Goal: Task Accomplishment & Management: Manage account settings

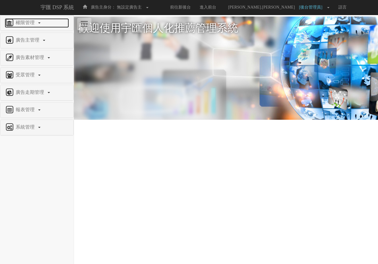
click at [21, 22] on span "權限管理" at bounding box center [25, 22] width 23 height 5
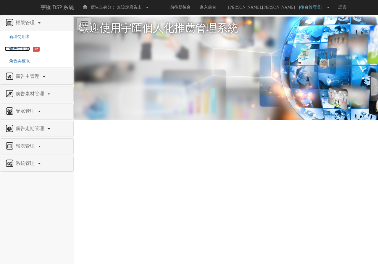
click at [21, 49] on span "修改使用者" at bounding box center [17, 49] width 25 height 4
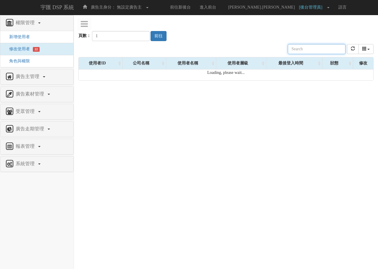
click at [303, 49] on input "text" at bounding box center [316, 49] width 58 height 10
paste input "[EMAIL_ADDRESS][DOMAIN_NAME]"
type input "[EMAIL_ADDRESS][DOMAIN_NAME]"
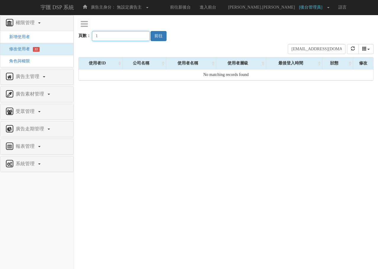
drag, startPoint x: 113, startPoint y: 38, endPoint x: 77, endPoint y: 35, distance: 36.0
click at [77, 35] on div "權限管理 新增使用者 修改使用者 22 角色與權限 廣告主管理 新增廣告主 修改廣告主 廣告主活動 廣告素材管理 廣告素材 素材預約變更 自訂貨架商品 受眾管…" at bounding box center [226, 48] width 304 height 66
click at [155, 36] on button "前往" at bounding box center [158, 36] width 16 height 10
click at [355, 51] on button "refresh" at bounding box center [353, 49] width 12 height 10
drag, startPoint x: 105, startPoint y: 35, endPoint x: 81, endPoint y: 34, distance: 24.2
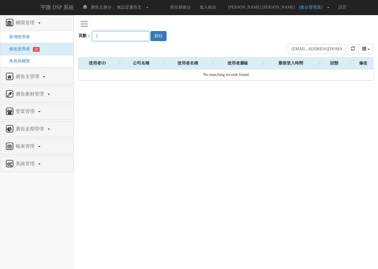
click at [81, 34] on div "頁數： 2 前往" at bounding box center [225, 30] width 295 height 22
type input "3"
click at [154, 37] on button "前往" at bounding box center [158, 36] width 16 height 10
click at [350, 52] on button "refresh" at bounding box center [353, 49] width 12 height 10
drag, startPoint x: 339, startPoint y: 50, endPoint x: 268, endPoint y: 51, distance: 70.6
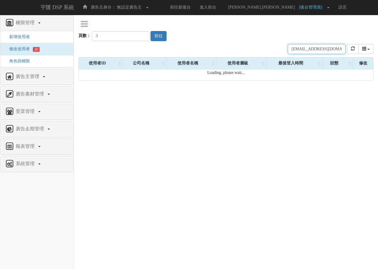
click at [268, 51] on div "公司名稱 使用者名稱 聯絡電話 角色 使用者層級 廣告主 註冊時間 最後登入時間 近一個月登入次數 狀態 [EMAIL_ADDRESS][DOMAIN_NAM…" at bounding box center [225, 49] width 295 height 16
click at [268, 51] on div "公司名稱 使用者名稱 聯絡電話 角色 使用者層級 廣告主 註冊時間 最後登入時間 近一個月登入次數 狀態" at bounding box center [225, 49] width 295 height 16
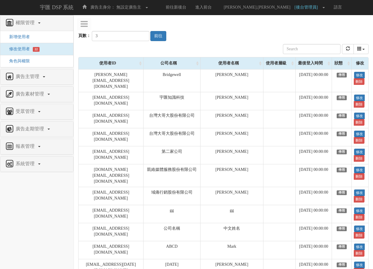
click at [249, 47] on div "公司名稱 使用者名稱 聯絡電話 角色 使用者層級 廣告主 註冊時間 最後登入時間 近一個月登入次數 狀態" at bounding box center [223, 49] width 290 height 16
drag, startPoint x: 104, startPoint y: 36, endPoint x: 78, endPoint y: 36, distance: 26.6
type input "2"
click at [160, 43] on div "公司名稱 使用者名稱 聯絡電話 角色 使用者層級 廣告主 註冊時間 最後登入時間 近一個月登入次數 狀態" at bounding box center [223, 49] width 290 height 16
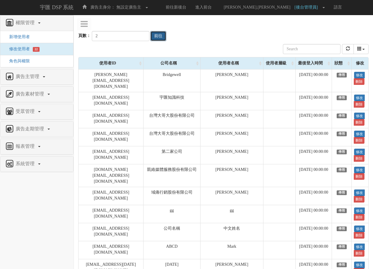
click at [156, 35] on button "前往" at bounding box center [158, 36] width 16 height 10
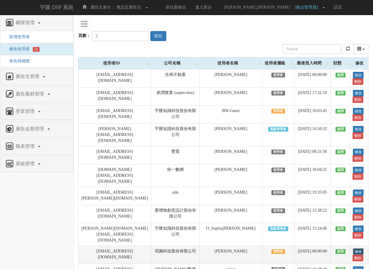
click at [355, 248] on link "修改" at bounding box center [358, 251] width 11 height 6
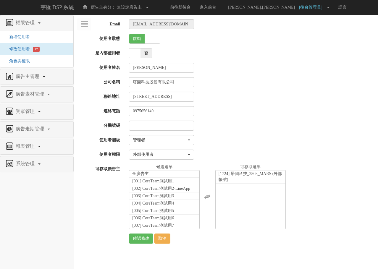
select select "Manager"
select select "69"
